Goal: Find contact information: Find contact information

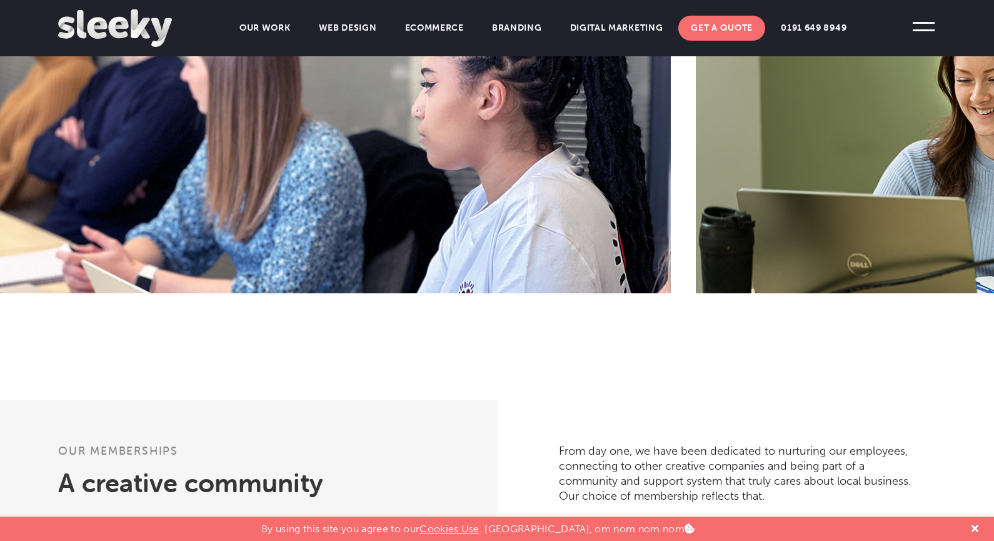
scroll to position [715, 0]
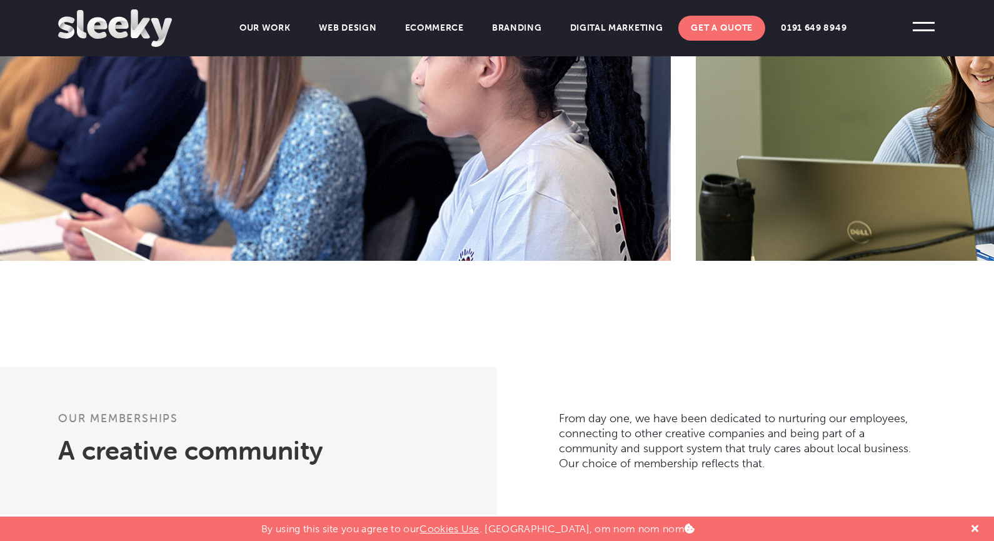
click at [932, 27] on span at bounding box center [924, 26] width 34 height 34
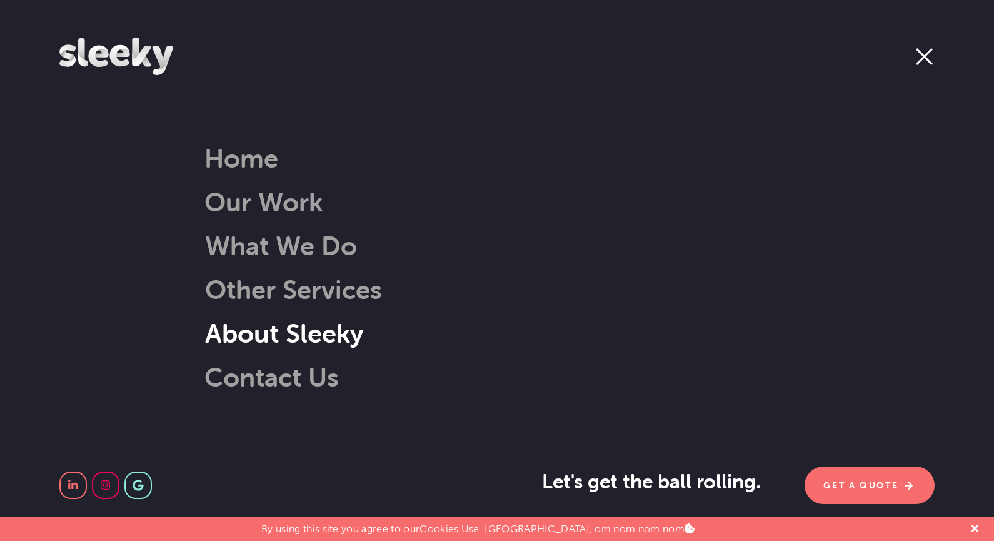
click at [269, 335] on link "About Sleeky" at bounding box center [268, 333] width 191 height 32
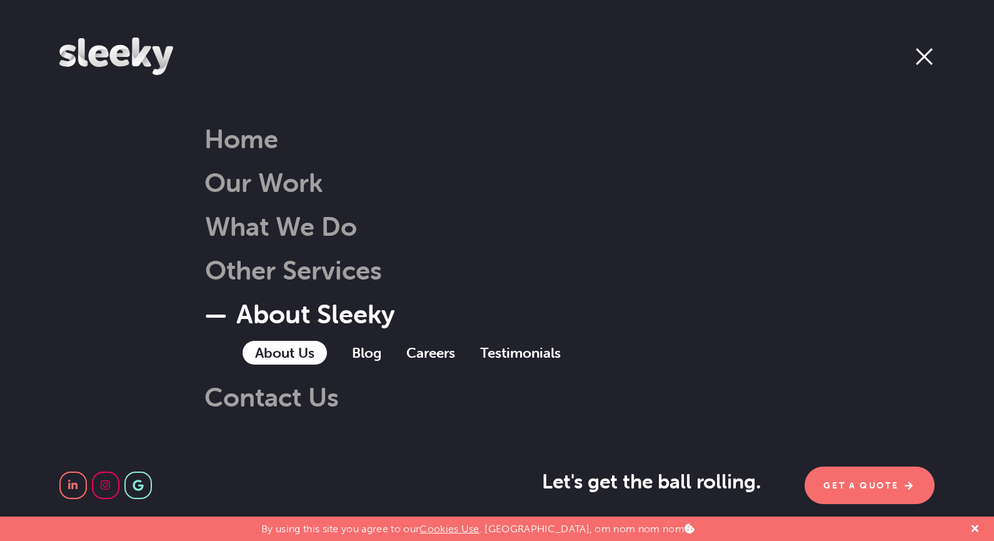
click at [271, 353] on link "About Us" at bounding box center [285, 353] width 84 height 24
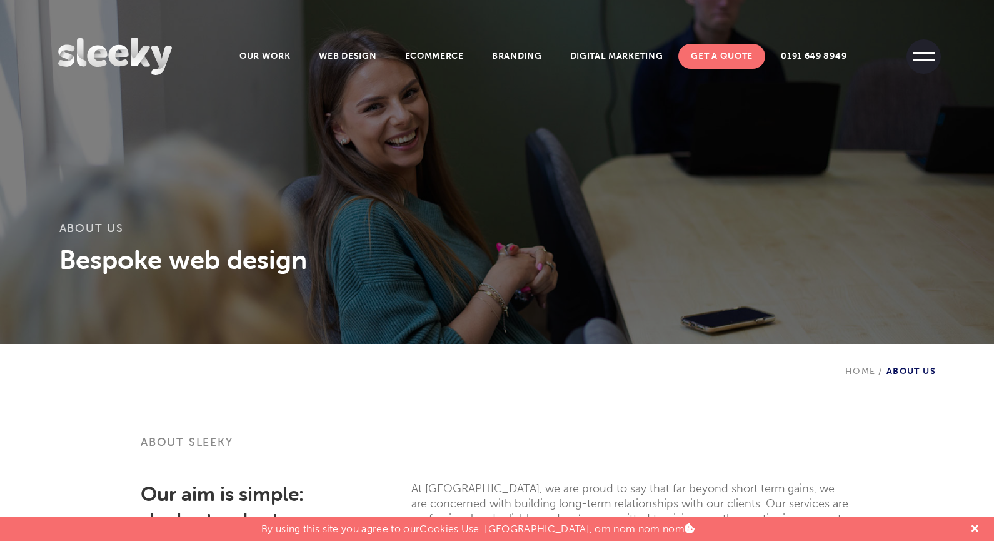
click at [926, 64] on span at bounding box center [924, 56] width 34 height 34
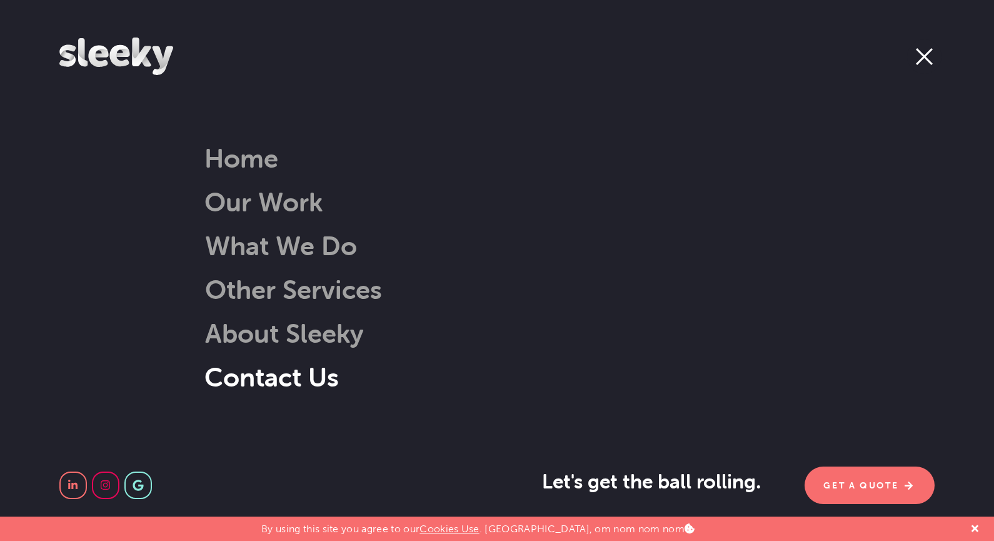
click at [249, 380] on link "Contact Us" at bounding box center [271, 377] width 134 height 32
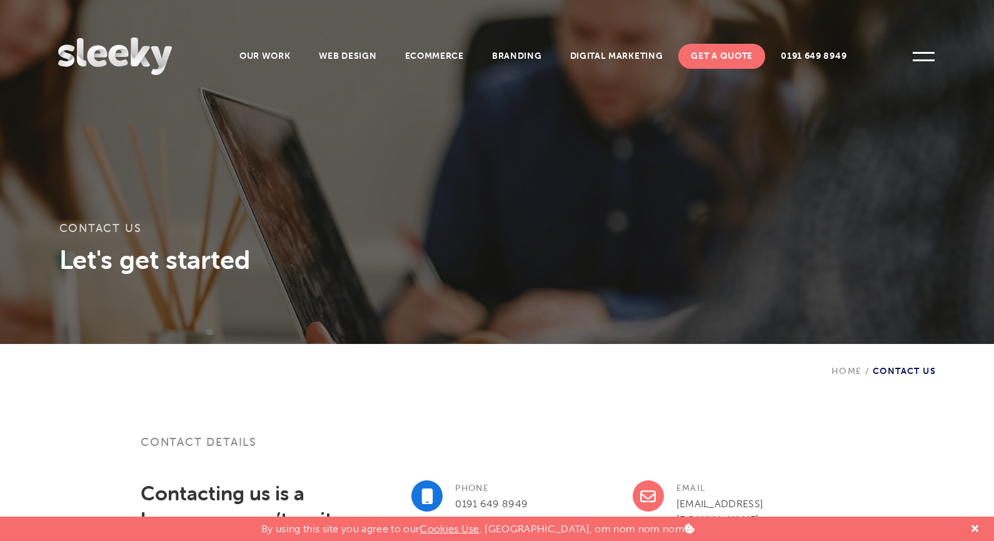
click at [112, 46] on img at bounding box center [115, 57] width 114 height 38
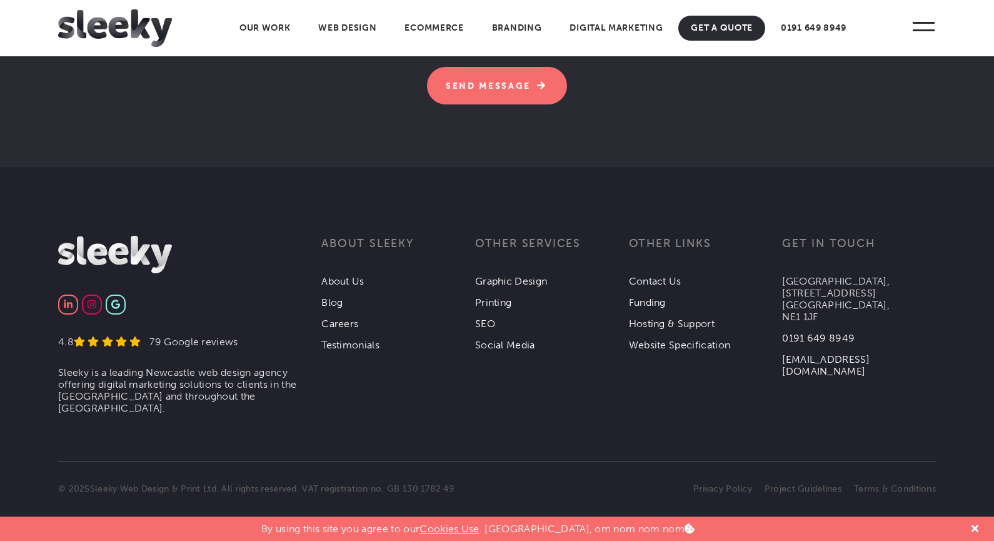
scroll to position [4011, 0]
click at [669, 280] on link "Contact Us" at bounding box center [655, 281] width 53 height 12
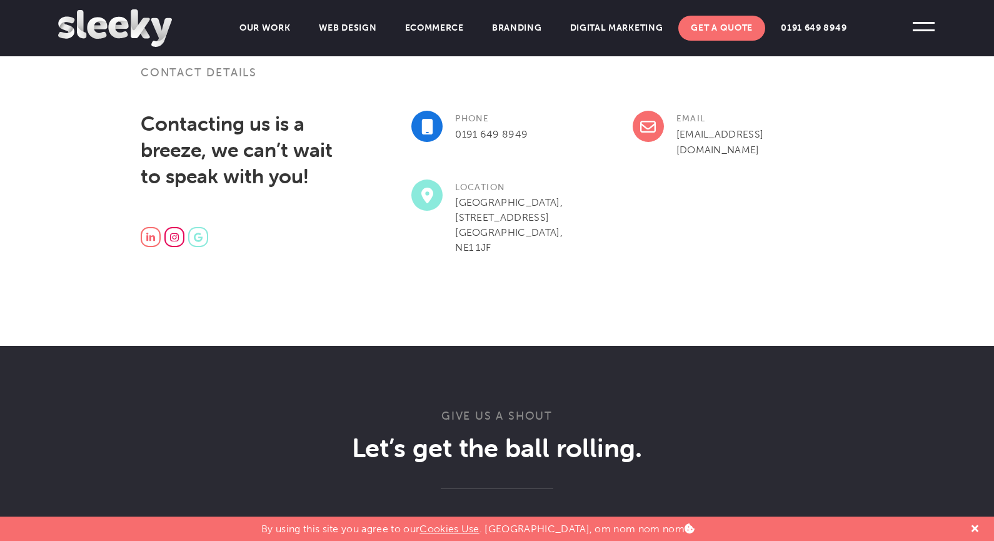
scroll to position [370, 0]
